Goal: Find specific page/section: Find specific page/section

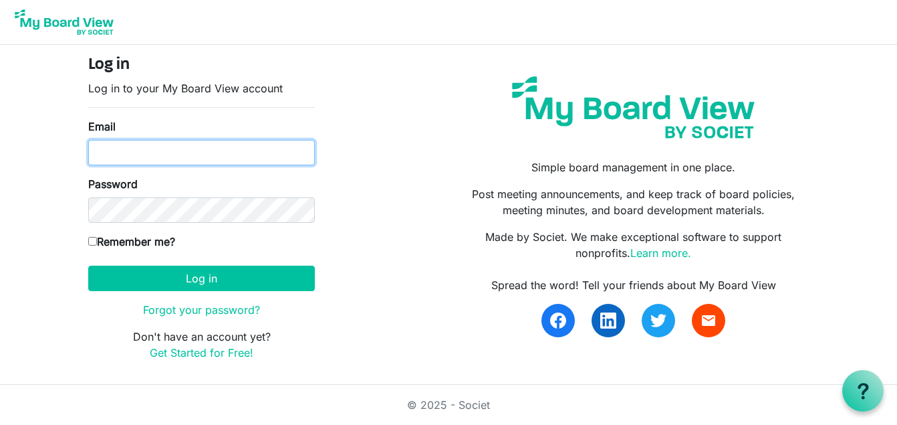
click at [113, 152] on input "Email" at bounding box center [201, 152] width 227 height 25
type input "tracenurmi@hotmail.com"
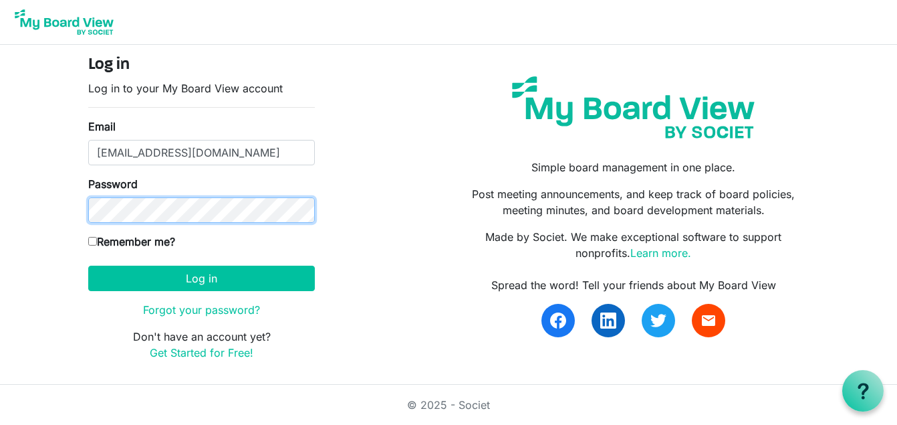
click at [88, 265] on button "Log in" at bounding box center [201, 277] width 227 height 25
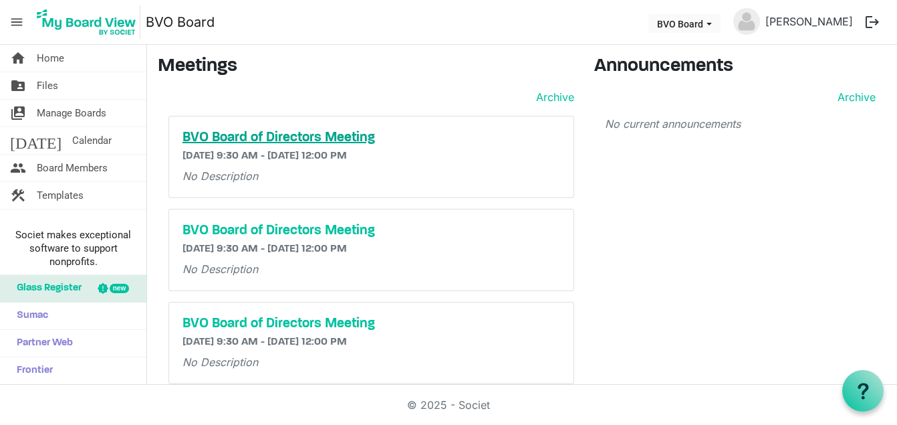
click at [254, 133] on h5 "BVO Board of Directors Meeting" at bounding box center [372, 138] width 378 height 16
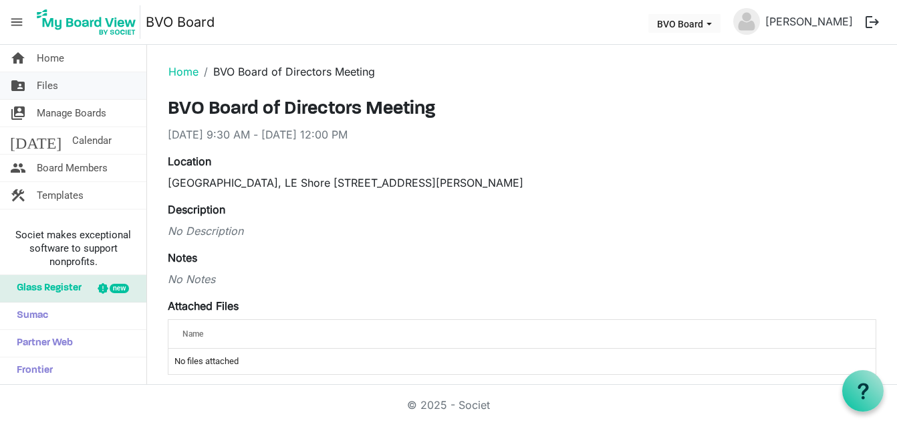
click at [48, 86] on span "Files" at bounding box center [47, 85] width 21 height 27
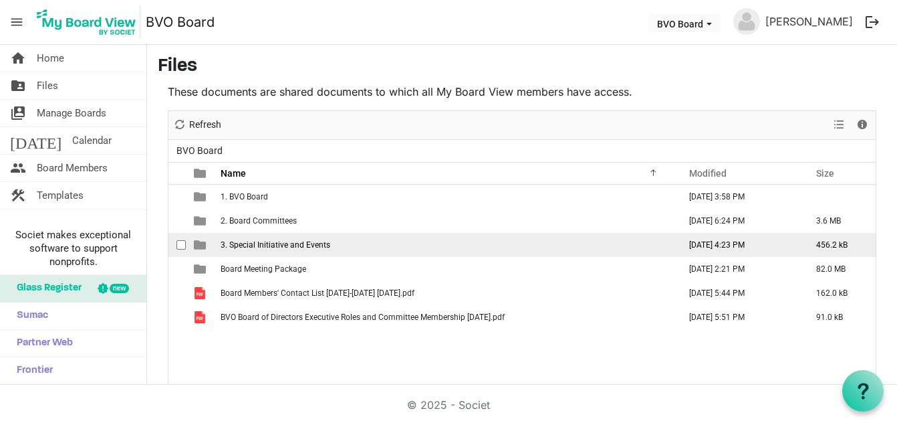
click at [254, 243] on span "3. Special Initiative and Events" at bounding box center [276, 244] width 110 height 9
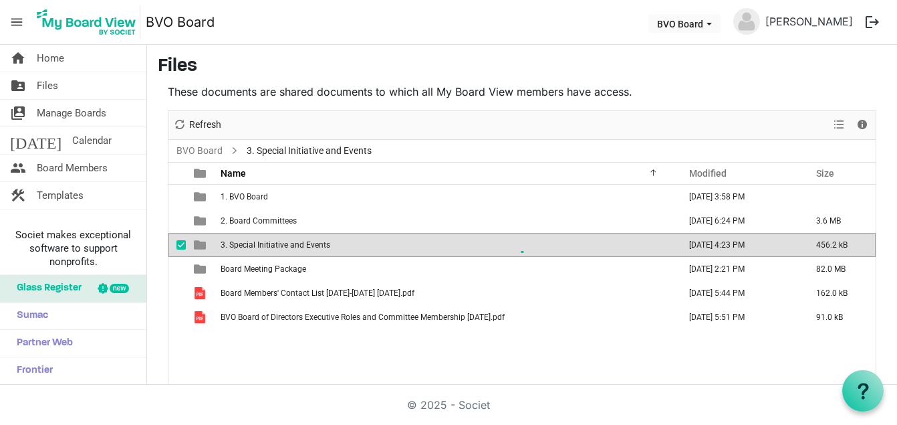
scroll to position [26, 0]
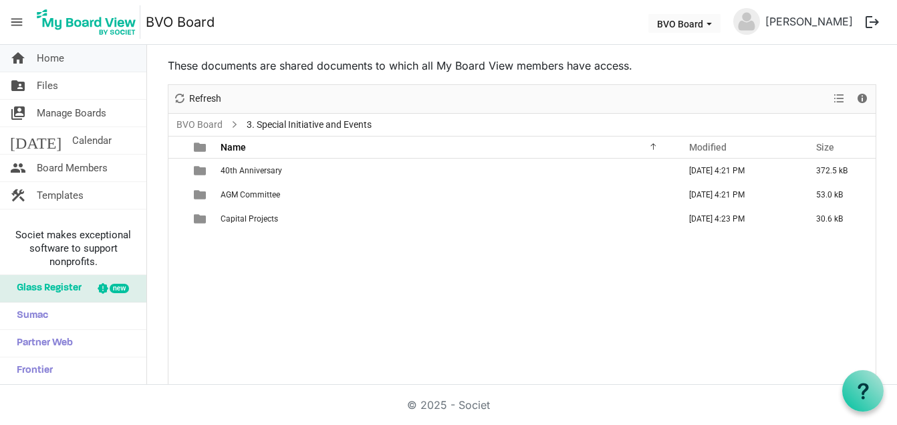
click at [44, 52] on span "Home" at bounding box center [50, 58] width 27 height 27
